Goal: Check status

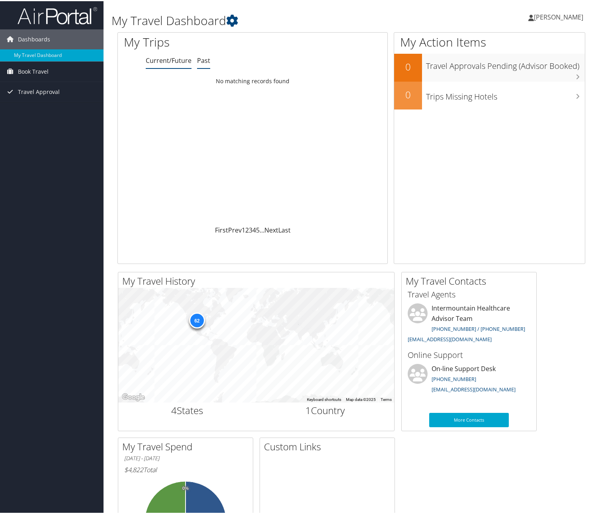
click at [203, 59] on link "Past" at bounding box center [203, 59] width 13 height 9
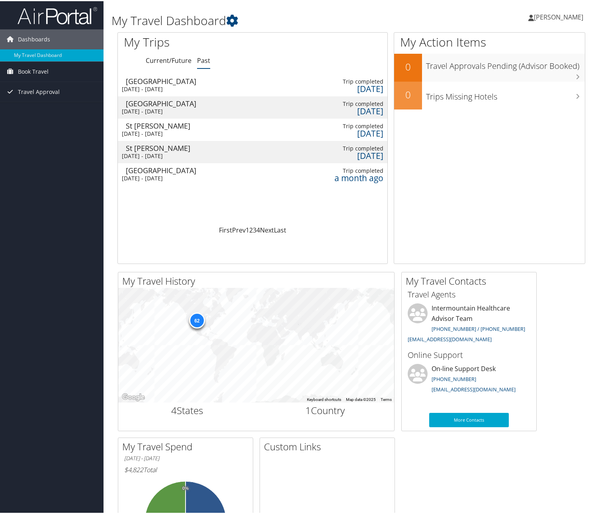
click at [358, 84] on div "6 days ago" at bounding box center [355, 87] width 56 height 7
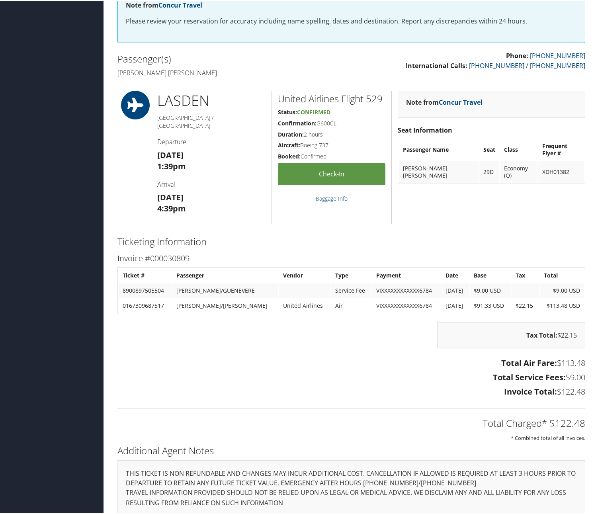
scroll to position [187, 0]
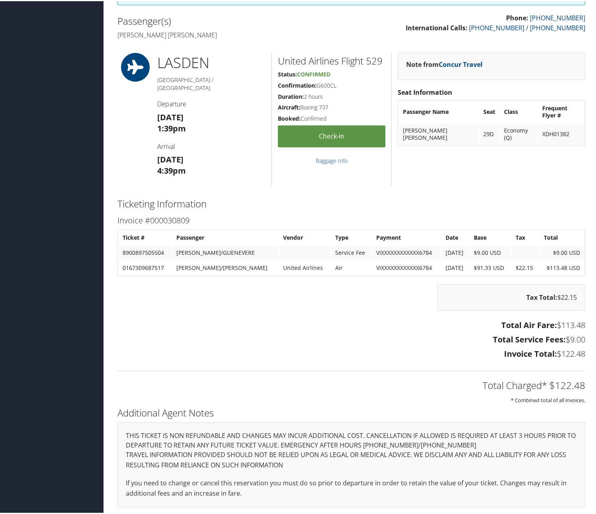
click at [343, 369] on hr at bounding box center [351, 369] width 468 height 0
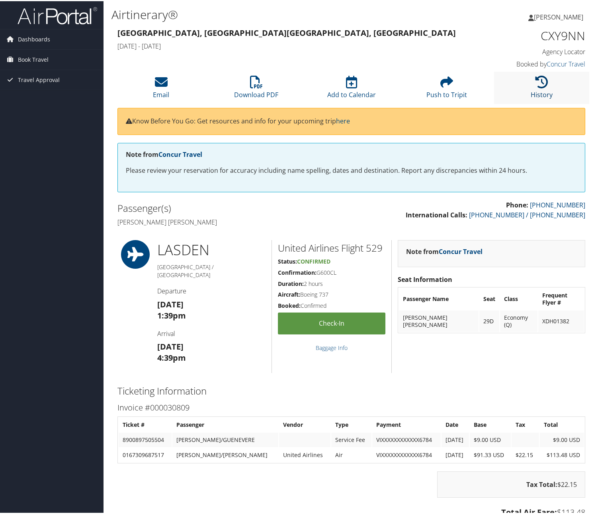
click at [538, 83] on icon at bounding box center [541, 80] width 13 height 13
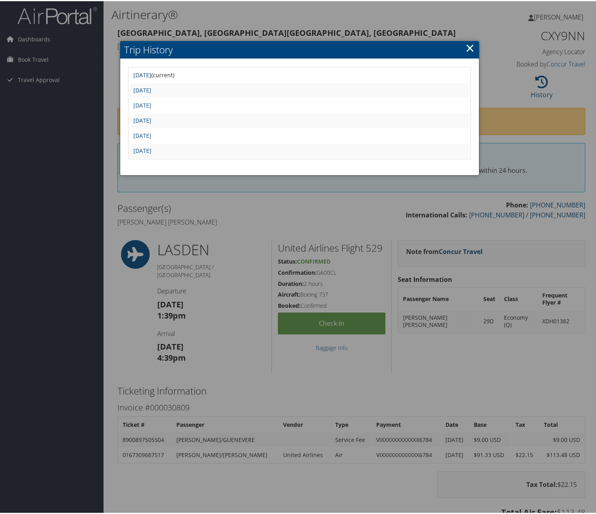
click at [151, 74] on link "[DATE]" at bounding box center [142, 74] width 18 height 8
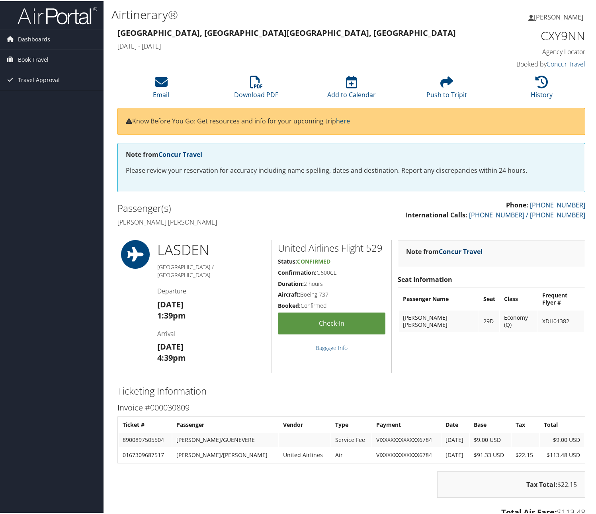
click at [462, 246] on link "Concur Travel" at bounding box center [460, 250] width 44 height 9
